Goal: Submit feedback/report problem

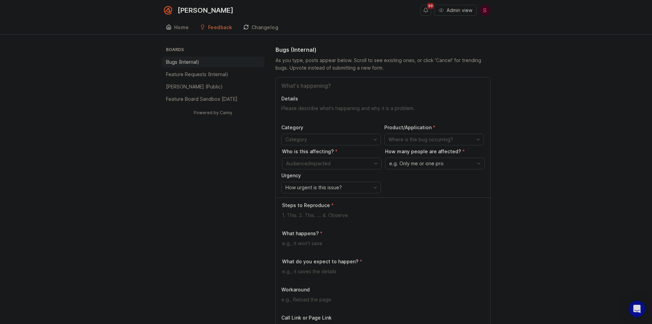
click at [306, 86] on input "Title" at bounding box center [382, 85] width 203 height 8
type input "Real call number does not reflect test calls"
click at [329, 107] on textarea "Details" at bounding box center [382, 112] width 203 height 14
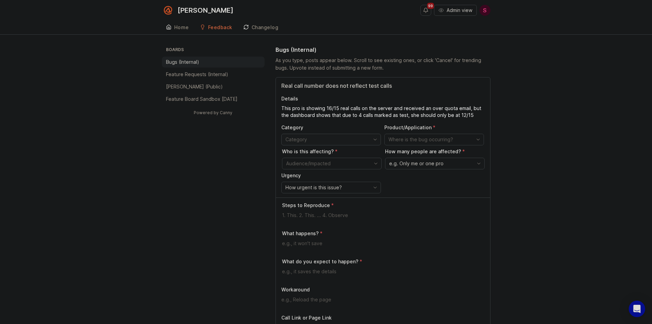
type textarea "This pro is showing 16/15 real calls on the server and received an over quota e…"
click at [342, 140] on input "toggle menu" at bounding box center [328, 140] width 84 height 8
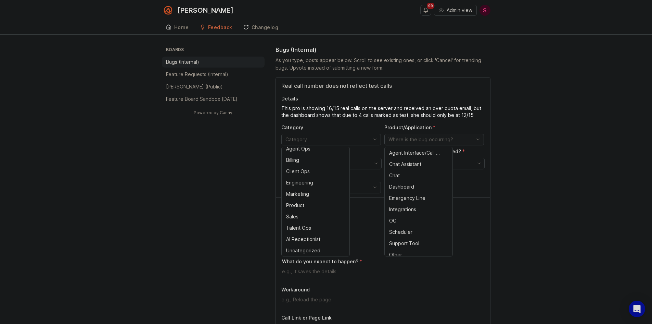
click at [397, 139] on input "toggle menu" at bounding box center [431, 140] width 84 height 8
click at [411, 153] on span "Agent Interface/Call Page" at bounding box center [415, 153] width 52 height 8
type input "Agent Interface/Call Page"
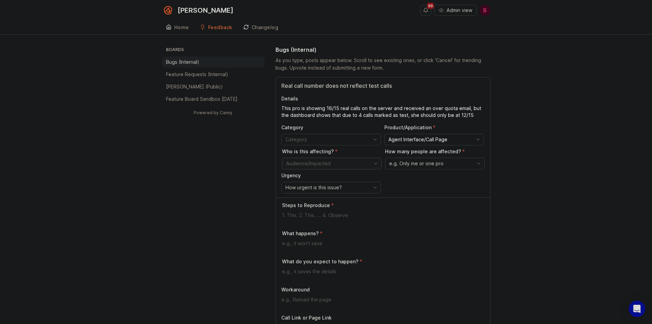
click at [314, 165] on input "toggle menu" at bounding box center [328, 164] width 84 height 8
click at [336, 175] on span "[PERSON_NAME] - Single (Internal)" at bounding box center [313, 177] width 53 height 8
click at [353, 165] on input "[PERSON_NAME] - Single (Internal)" at bounding box center [328, 164] width 84 height 8
click at [375, 162] on icon "toggle icon" at bounding box center [375, 163] width 11 height 5
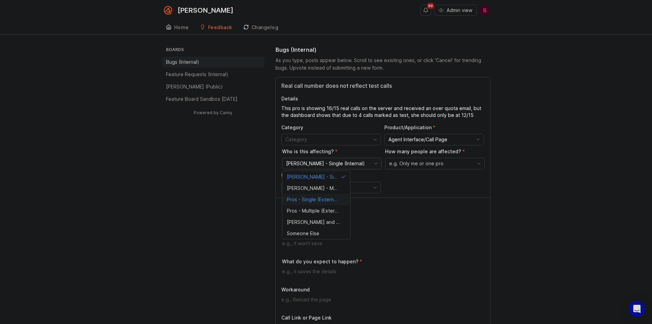
click at [305, 200] on span "Pros - Single (External)" at bounding box center [312, 200] width 51 height 8
type input "Pros - Single (External)"
click at [420, 163] on span "e.g. Only me or one pro" at bounding box center [416, 164] width 54 height 8
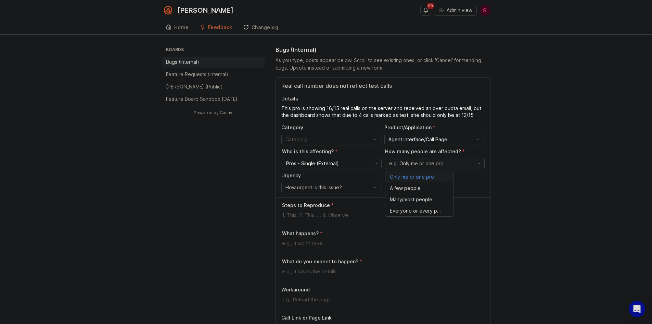
click at [416, 177] on span "Only me or one pro" at bounding box center [412, 177] width 44 height 8
click at [335, 184] on span "How urgent is this issue?" at bounding box center [314, 188] width 56 height 8
click at [302, 199] on span "Urgent" at bounding box center [295, 201] width 18 height 8
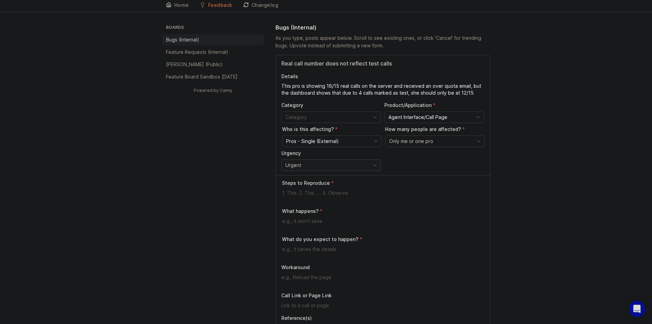
scroll to position [68, 0]
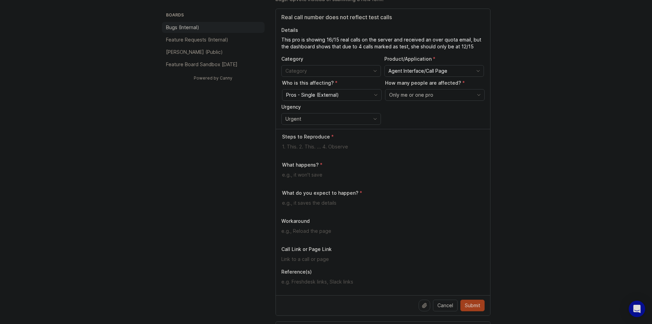
click at [317, 146] on textarea at bounding box center [383, 147] width 203 height 8
type textarea "We are not sure if this is going to affect more pros as the end of the month ha…"
click at [308, 178] on div at bounding box center [383, 177] width 203 height 13
type textarea "We marked 4 calls as test and they are still counting in her quota"
click at [286, 203] on textarea at bounding box center [383, 203] width 203 height 8
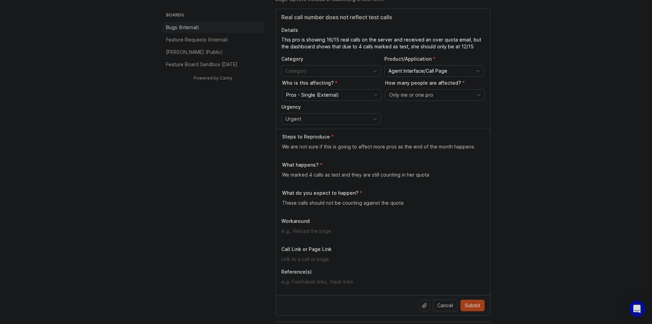
type textarea "These calls should not be counting against the quota"
click at [285, 155] on div "We are not sure if this is going to affect more pros as the end of the month ha…" at bounding box center [383, 149] width 203 height 13
drag, startPoint x: 285, startPoint y: 155, endPoint x: 288, endPoint y: 152, distance: 4.4
click at [288, 152] on div "We are not sure if this is going to affect more pros as the end of the month ha…" at bounding box center [383, 149] width 203 height 13
click at [289, 153] on div "We are not sure if this is going to affect more pros as the end of the month ha…" at bounding box center [383, 149] width 203 height 13
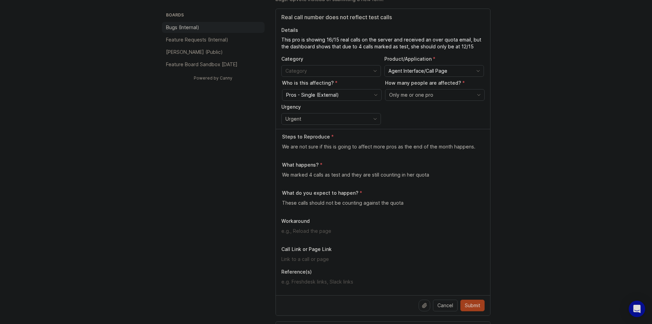
paste textarea "[URL][PERSON_NAME][DOMAIN_NAME]"
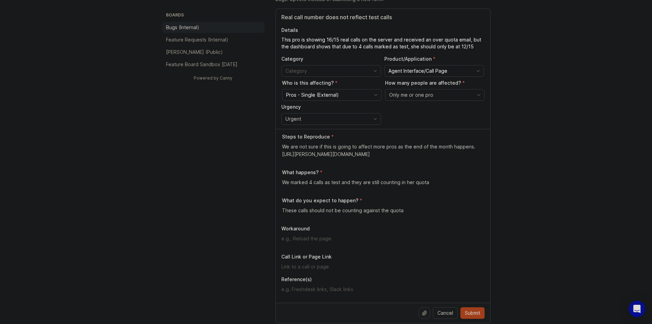
type textarea "We are not sure if this is going to affect more pros as the end of the month ha…"
click at [292, 265] on input "text" at bounding box center [382, 267] width 203 height 8
paste input "[URL][PERSON_NAME]"
type input "[URL][PERSON_NAME]"
type textarea "We are not sure if this is going to affect more pros as the end of the month ha…"
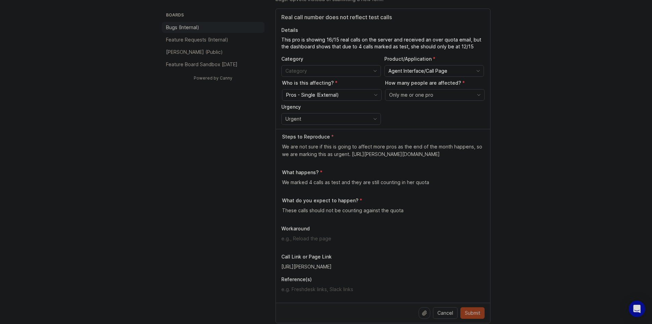
click at [475, 313] on span "Submit" at bounding box center [472, 312] width 15 height 7
